Goal: Consume media (video, audio): Consume media (video, audio)

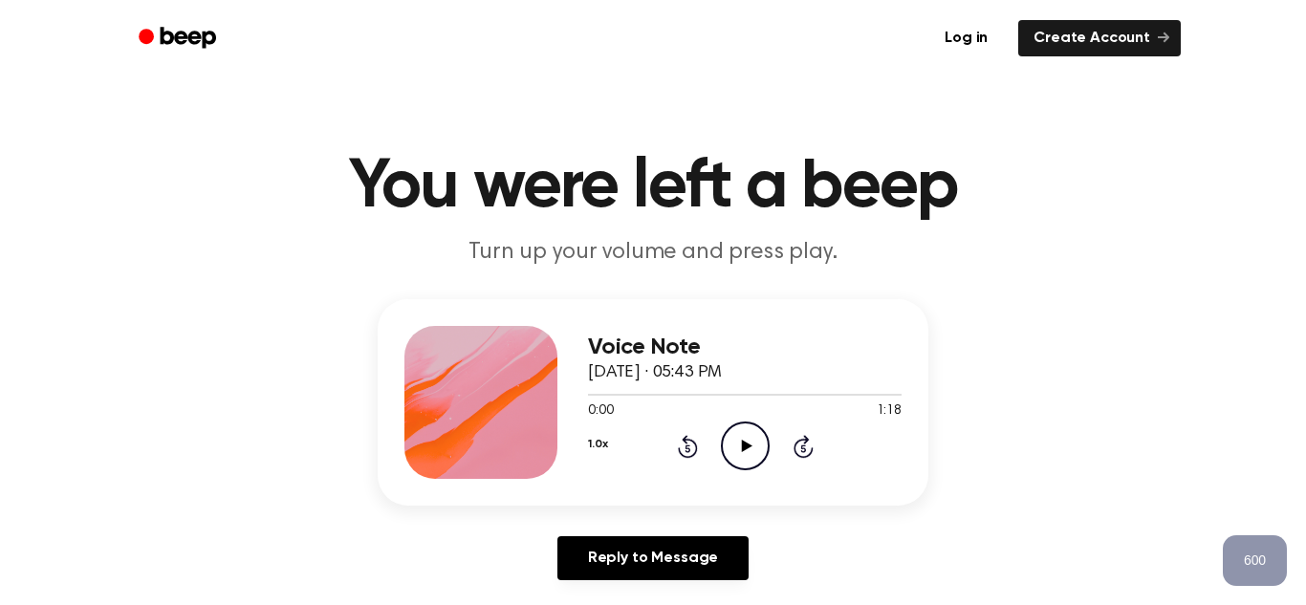
click at [1186, 253] on header "You were left a beep Turn up your volume and press play." at bounding box center [653, 211] width 1260 height 116
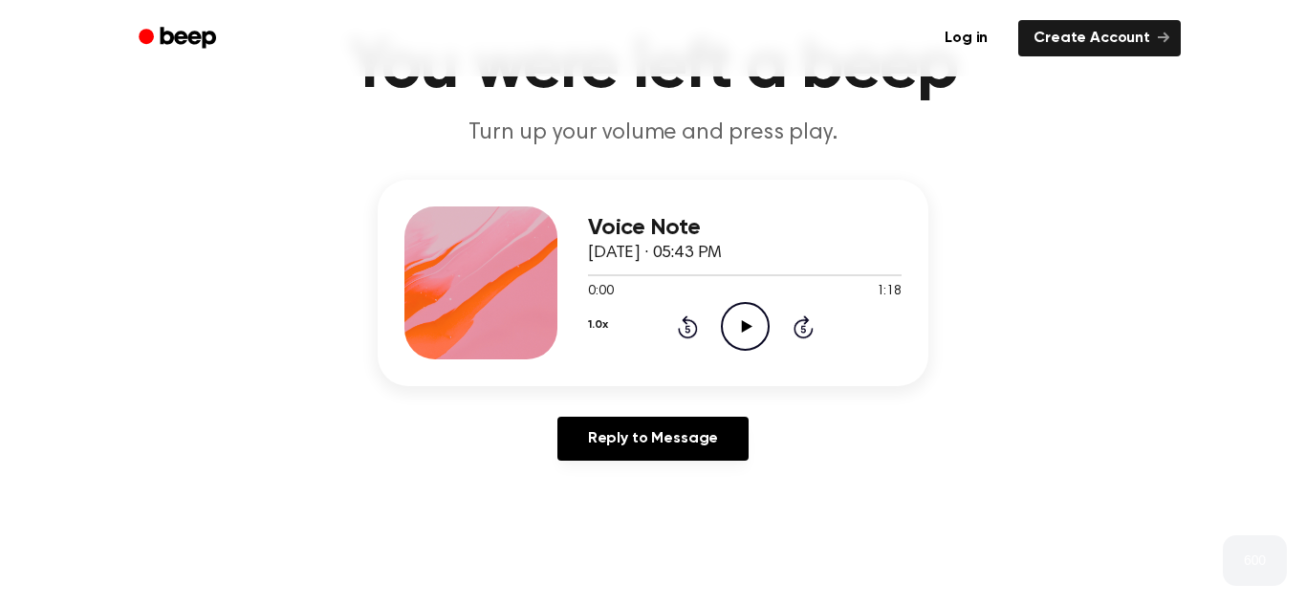
scroll to position [262, 0]
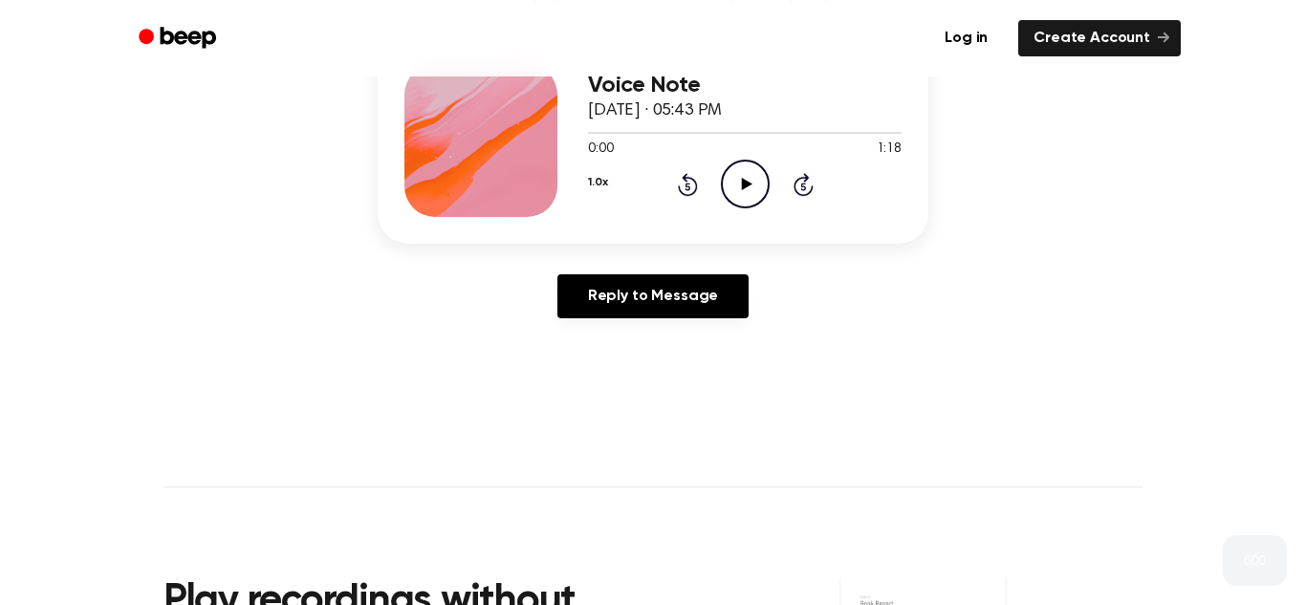
click at [754, 190] on icon "Play Audio" at bounding box center [745, 184] width 49 height 49
click at [689, 194] on icon at bounding box center [688, 184] width 20 height 23
click at [751, 179] on icon "Pause Audio" at bounding box center [745, 184] width 49 height 49
click at [690, 178] on icon at bounding box center [688, 184] width 20 height 23
click at [768, 182] on circle at bounding box center [745, 184] width 47 height 47
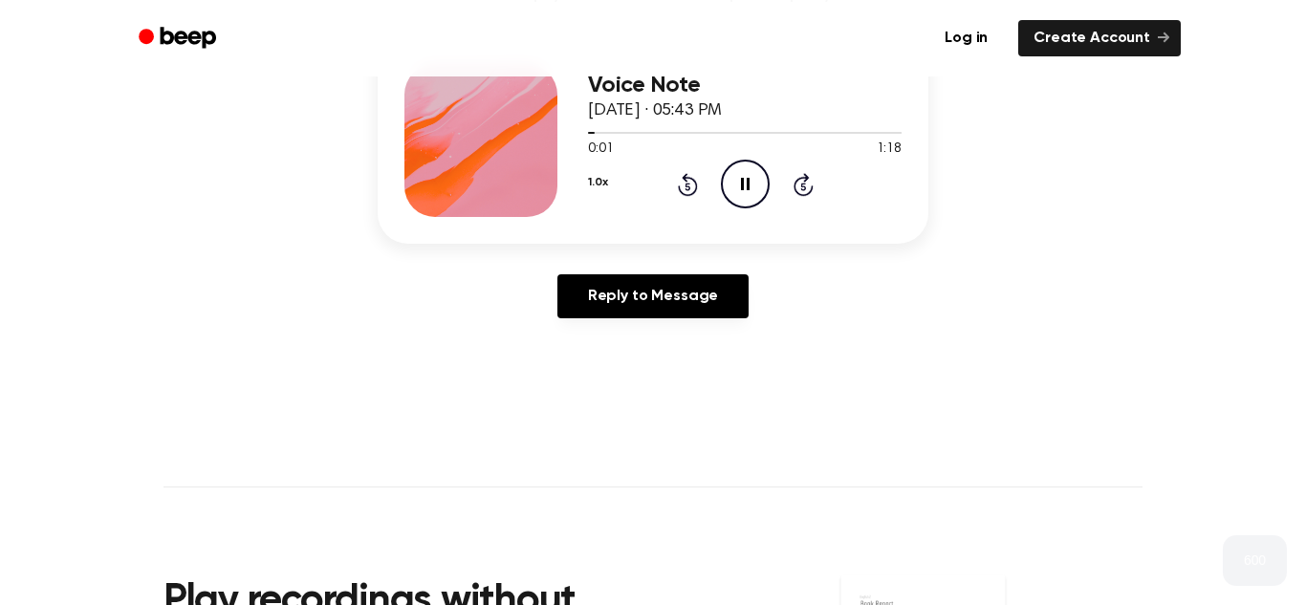
click at [756, 180] on icon "Pause Audio" at bounding box center [745, 184] width 49 height 49
click at [693, 184] on icon "Rewind 5 seconds" at bounding box center [687, 184] width 21 height 25
click at [744, 177] on icon "Play Audio" at bounding box center [745, 184] width 49 height 49
click at [744, 177] on icon "Pause Audio" at bounding box center [745, 184] width 49 height 49
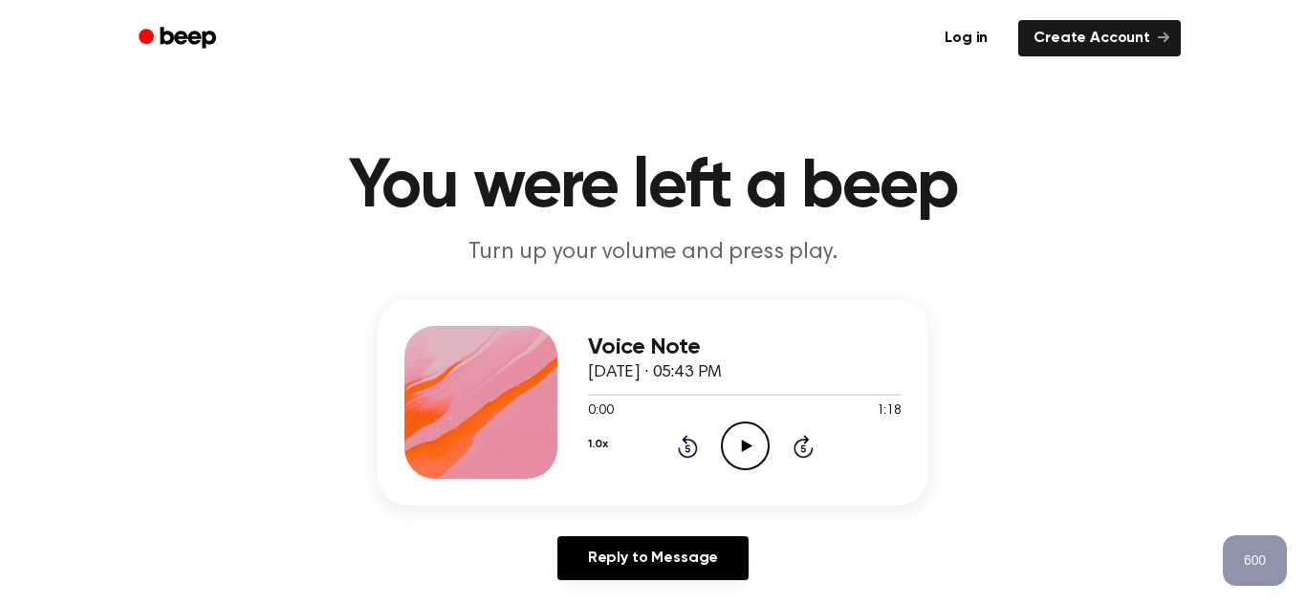
click at [1253, 360] on div "Voice Note [DATE] · 05:43 PM 0:00 1:18 Your browser does not support the [objec…" at bounding box center [653, 447] width 1260 height 296
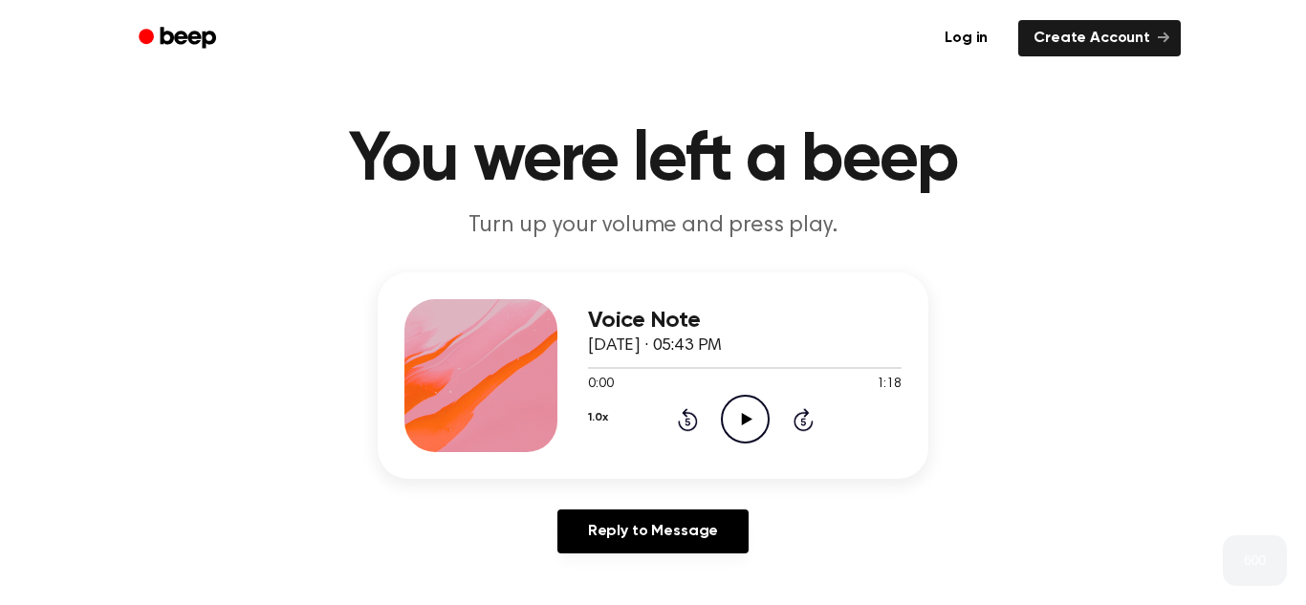
scroll to position [30, 0]
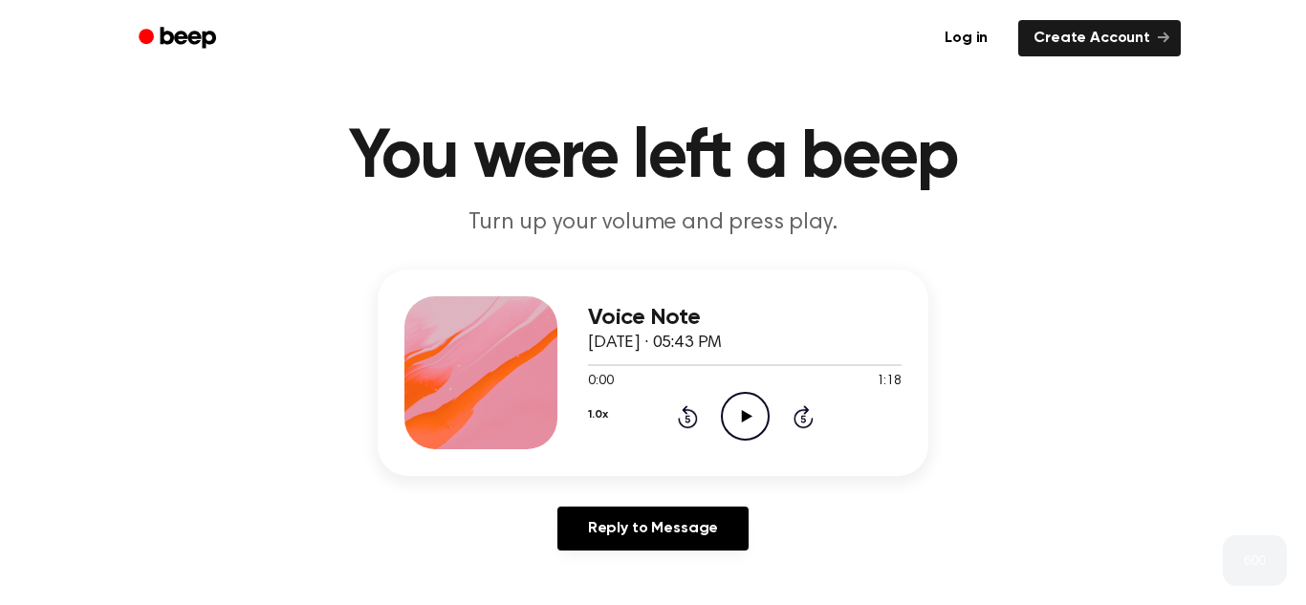
click at [754, 402] on icon "Play Audio" at bounding box center [745, 416] width 49 height 49
click at [754, 402] on icon "Pause Audio" at bounding box center [745, 416] width 49 height 49
